Goal: Task Accomplishment & Management: Manage account settings

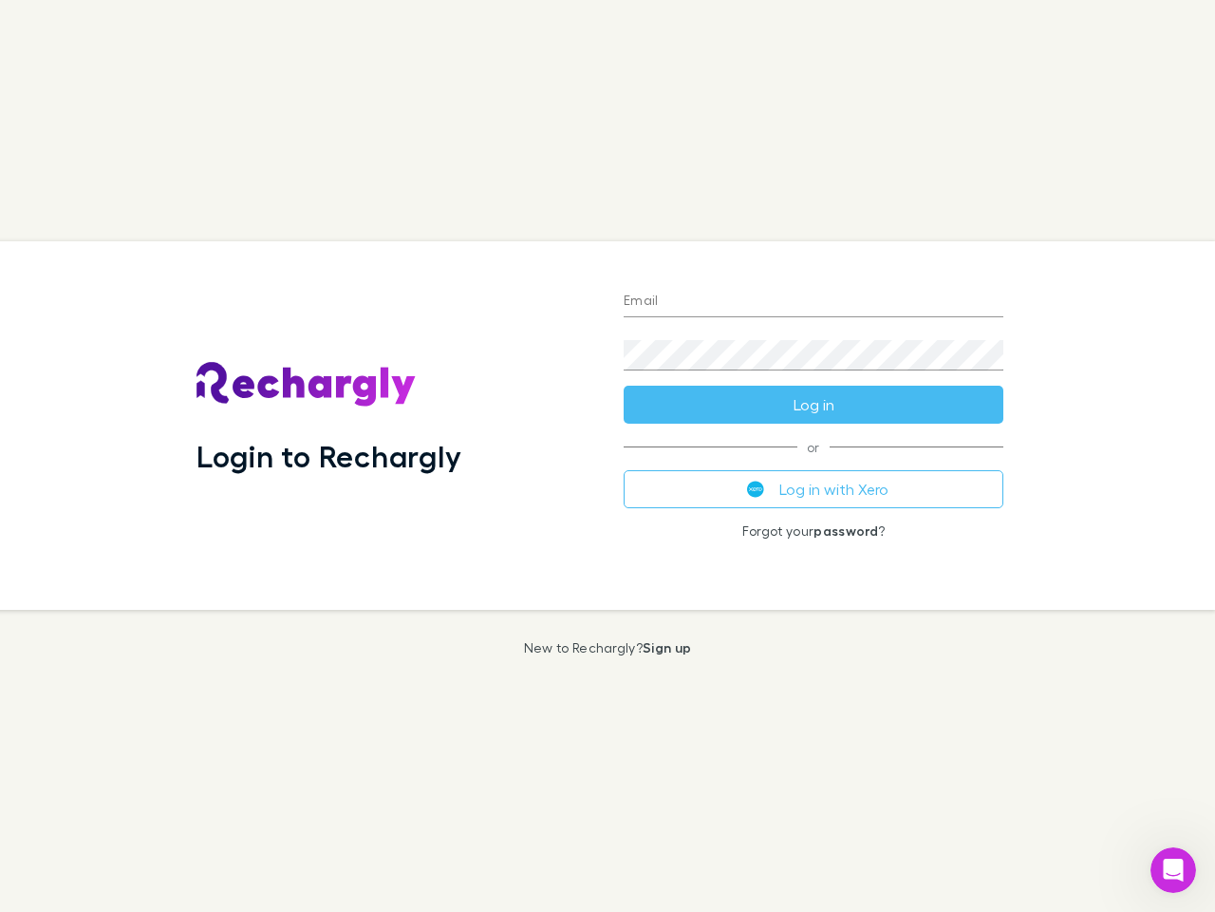
click at [608, 456] on div "Login to Rechargly" at bounding box center [394, 425] width 427 height 368
click at [814, 302] on input "Email" at bounding box center [814, 302] width 380 height 30
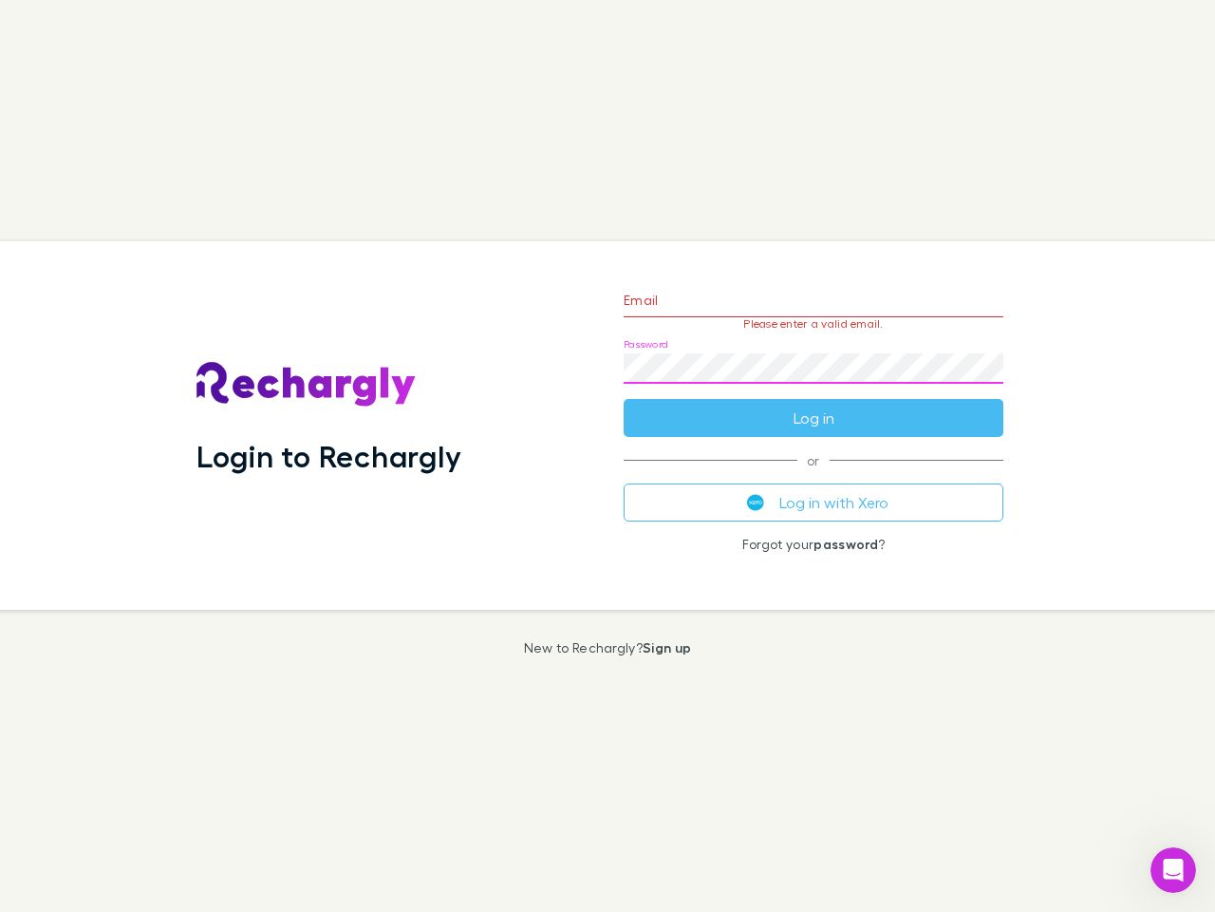
click at [814, 404] on form "Email Please enter a valid email. Password Log in" at bounding box center [814, 354] width 380 height 165
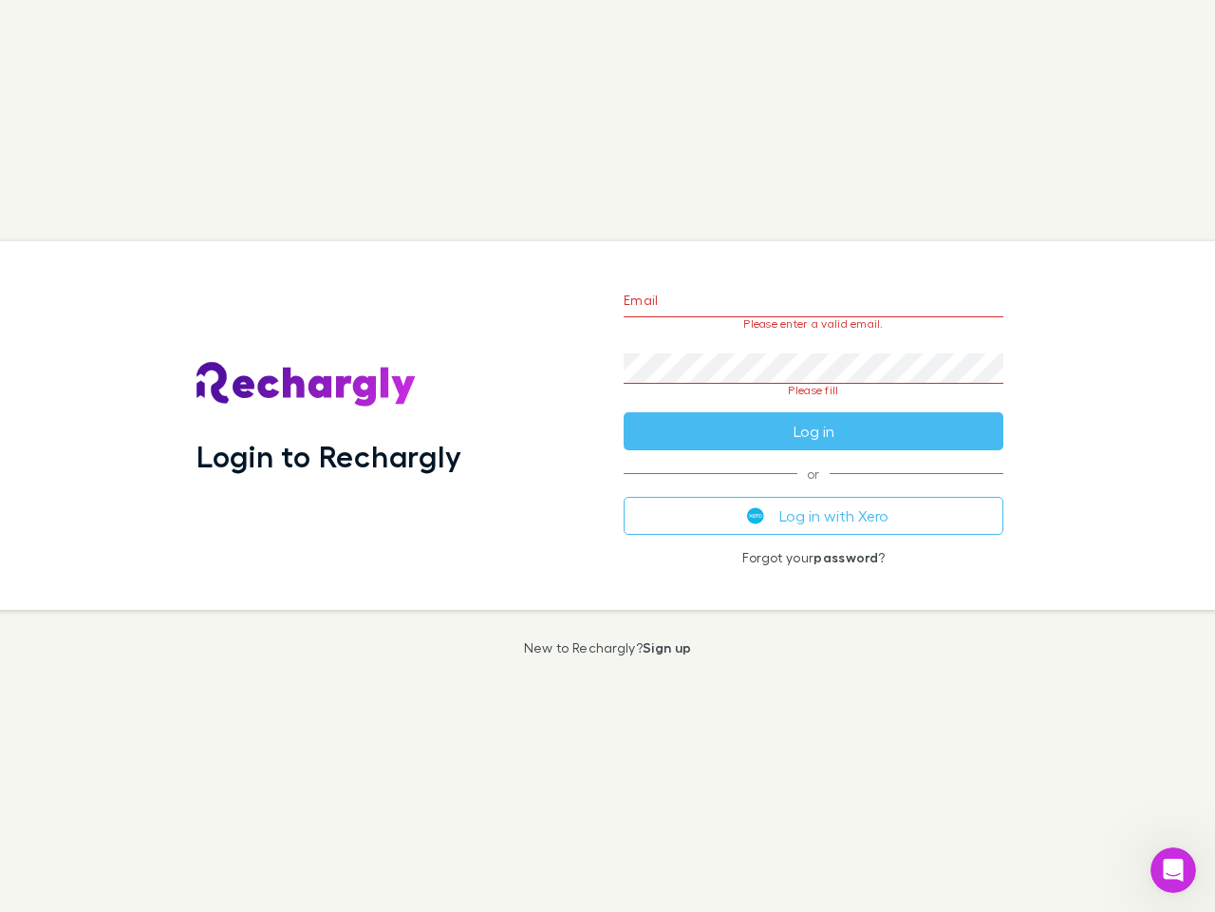
click at [814, 489] on div "Email Please enter a valid email. Password Please fill Log in or Log in with Xe…" at bounding box center [814, 425] width 410 height 368
click at [1174, 870] on icon "Open Intercom Messenger" at bounding box center [1173, 870] width 31 height 31
